Goal: Task Accomplishment & Management: Manage account settings

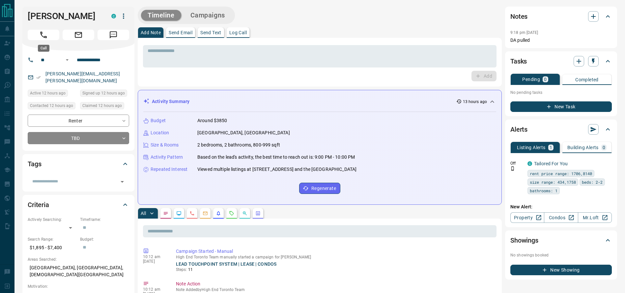
drag, startPoint x: 30, startPoint y: 37, endPoint x: 57, endPoint y: 69, distance: 41.7
click at [30, 37] on button "Call" at bounding box center [44, 35] width 32 height 11
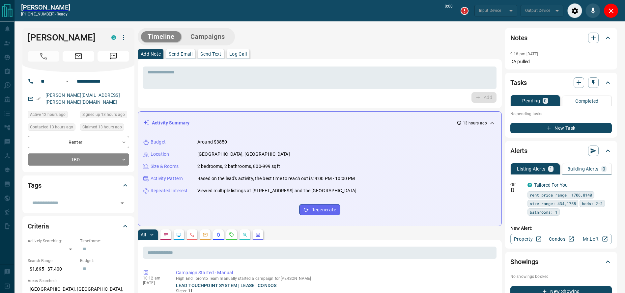
type input "*******"
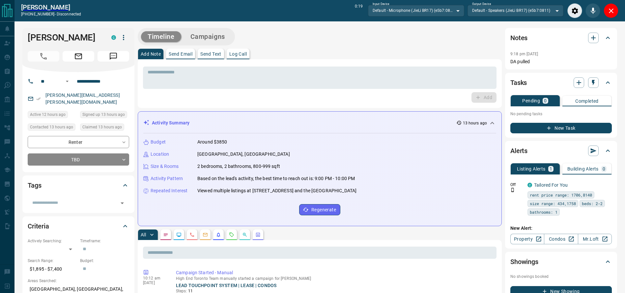
click at [616, 2] on div "[PERSON_NAME] [PHONE_NUMBER] - disconnected 0:19 Input Device Default - Microph…" at bounding box center [320, 10] width 611 height 21
click at [616, 4] on div "[PERSON_NAME] [PHONE_NUMBER] - disconnected 0:19 Input Device Default - Microph…" at bounding box center [320, 10] width 611 height 21
click at [615, 7] on button "Close" at bounding box center [611, 10] width 15 height 15
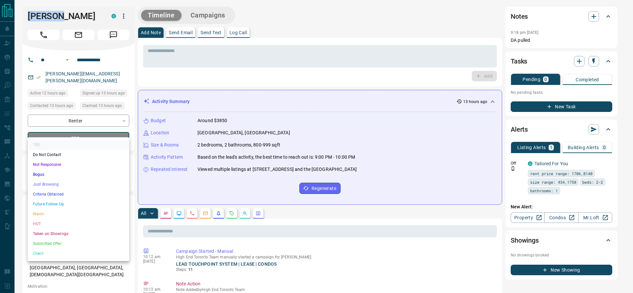
drag, startPoint x: 105, startPoint y: 128, endPoint x: 101, endPoint y: 128, distance: 4.9
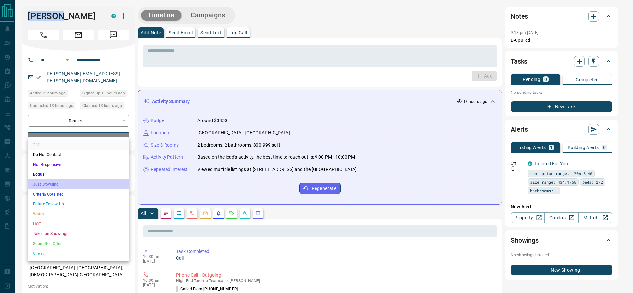
click at [83, 182] on li "Just Browsing" at bounding box center [79, 185] width 102 height 10
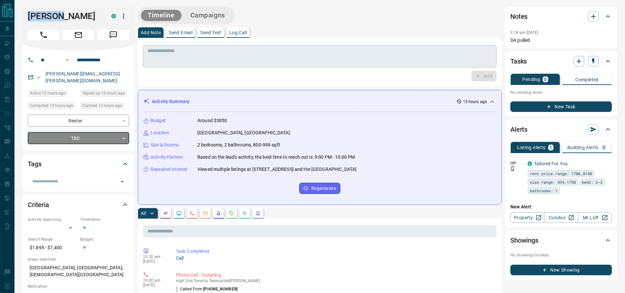
click at [177, 59] on textarea at bounding box center [320, 56] width 344 height 17
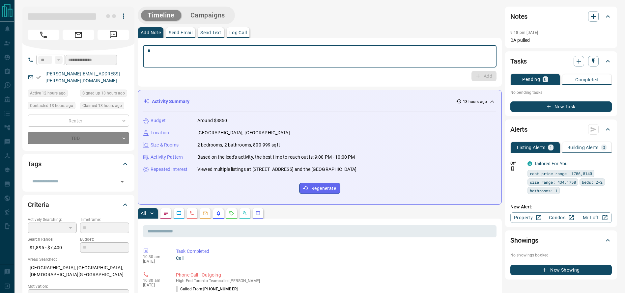
type textarea "**"
type input "*"
